Goal: Transaction & Acquisition: Purchase product/service

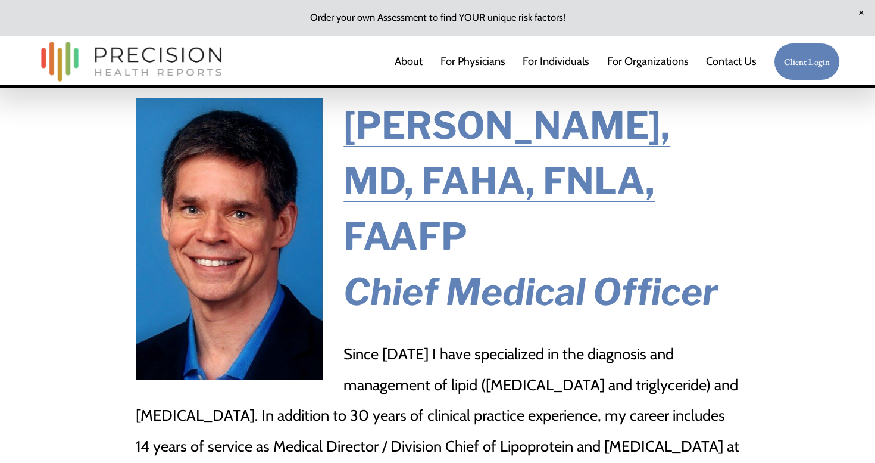
scroll to position [29, 0]
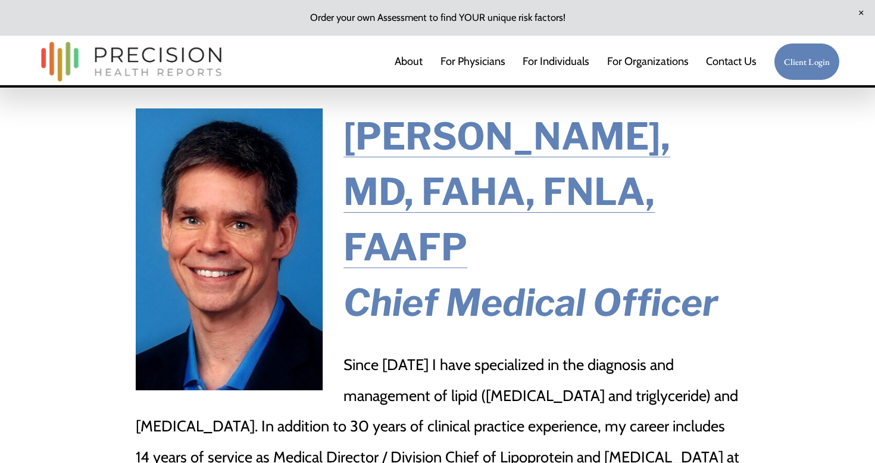
click at [733, 63] on link "Contact Us" at bounding box center [731, 61] width 51 height 24
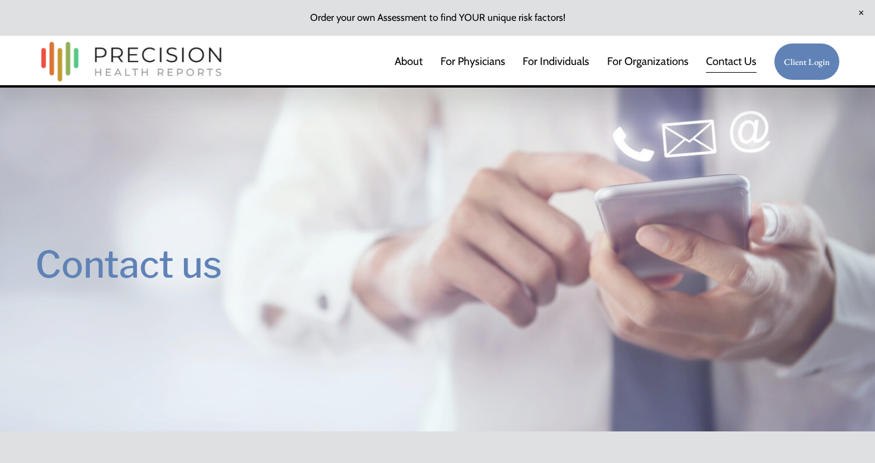
click at [432, 20] on link at bounding box center [437, 18] width 875 height 36
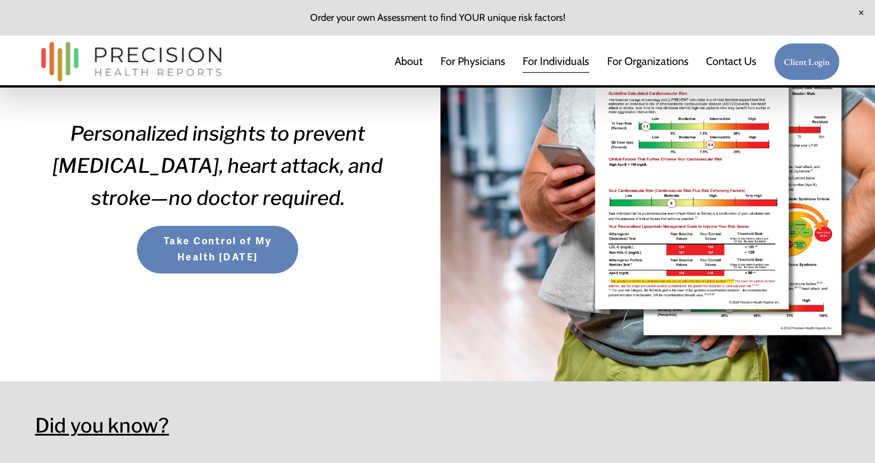
scroll to position [294, 0]
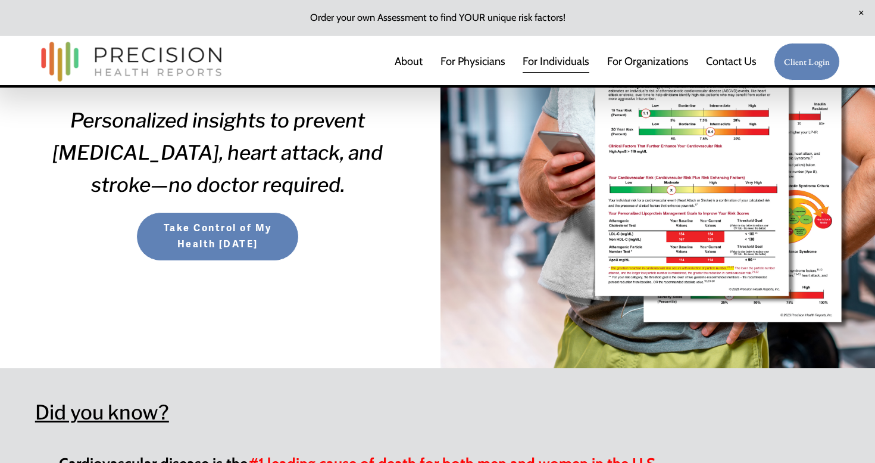
click at [230, 255] on button "Take Control of My Health [DATE]" at bounding box center [217, 236] width 163 height 49
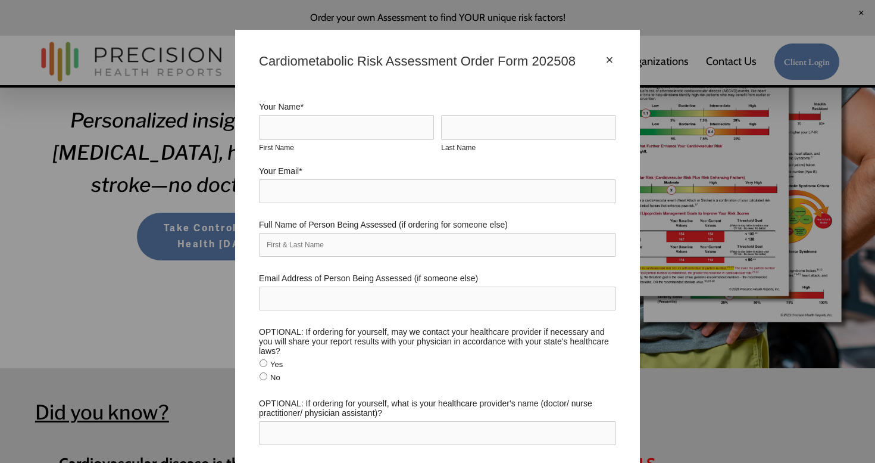
scroll to position [0, 0]
click at [703, 38] on div "× Cardiometabolic Risk Assessment Order Form 202508 Your Name * First Name Last…" at bounding box center [437, 231] width 875 height 463
click at [412, 123] on input "First Name" at bounding box center [346, 127] width 175 height 25
